Goal: Task Accomplishment & Management: Use online tool/utility

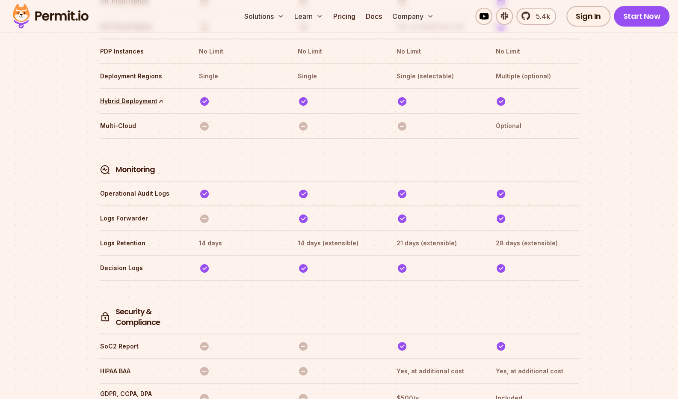
scroll to position [1580, 0]
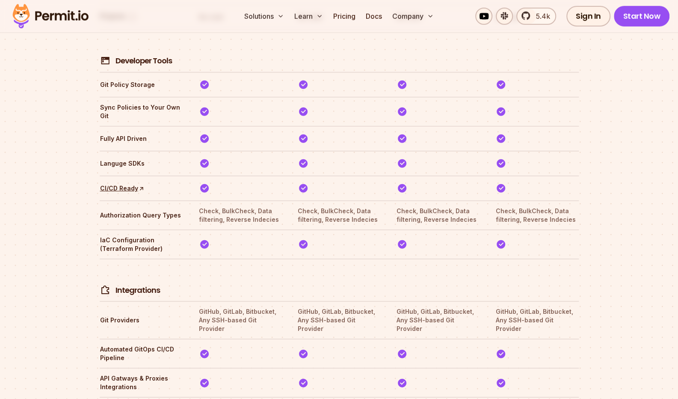
click at [669, 22] on div "Solutions Learn Pricing Docs Company 5.4k Sign In Start Now" at bounding box center [339, 16] width 678 height 33
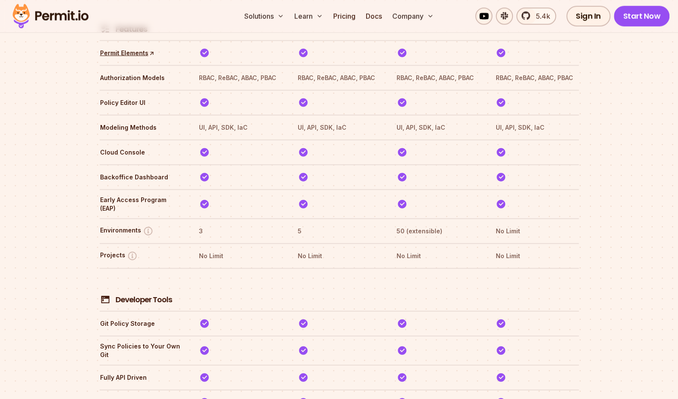
click at [665, 22] on link "Start Now" at bounding box center [642, 16] width 56 height 21
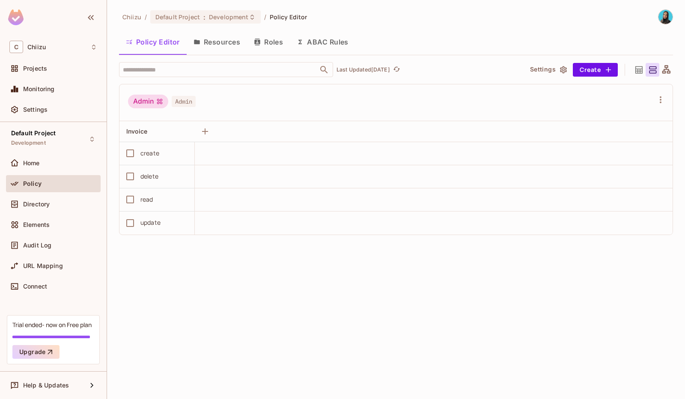
click at [281, 135] on th at bounding box center [471, 131] width 402 height 21
click at [41, 72] on div "Projects" at bounding box center [53, 68] width 88 height 10
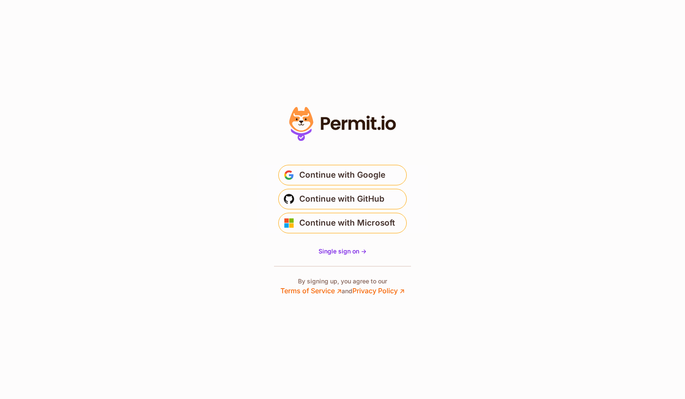
click at [374, 176] on span "Continue with Google" at bounding box center [342, 175] width 86 height 14
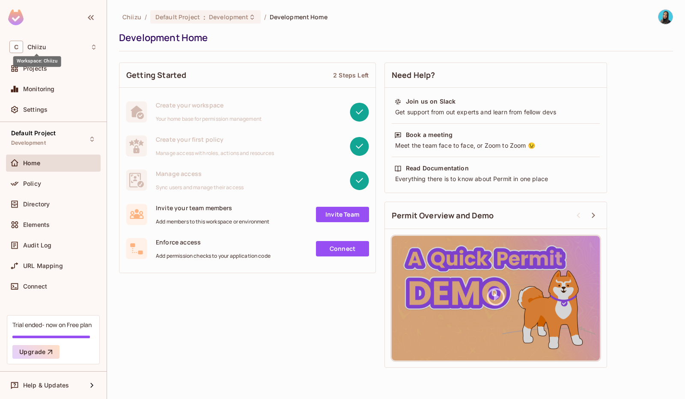
click at [39, 64] on div "Workspace: Chiizu" at bounding box center [37, 61] width 48 height 11
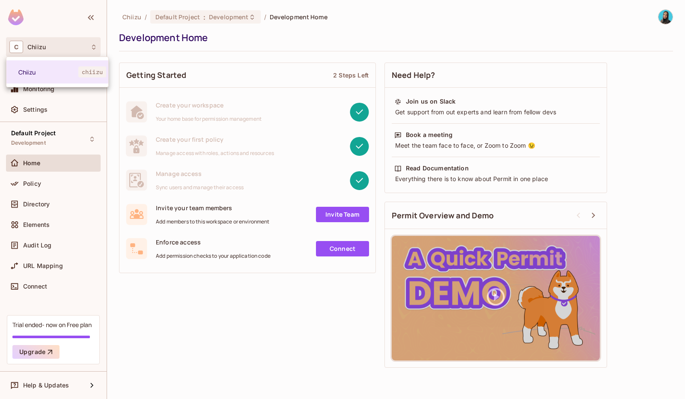
click at [121, 26] on div at bounding box center [342, 199] width 685 height 399
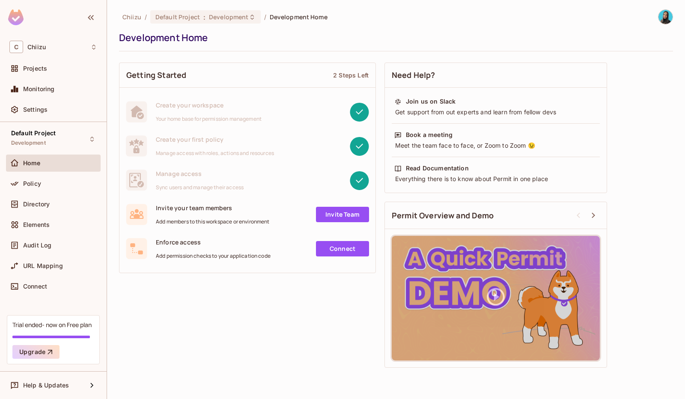
click at [56, 65] on div "Projects" at bounding box center [60, 68] width 74 height 7
